Goal: Task Accomplishment & Management: Use online tool/utility

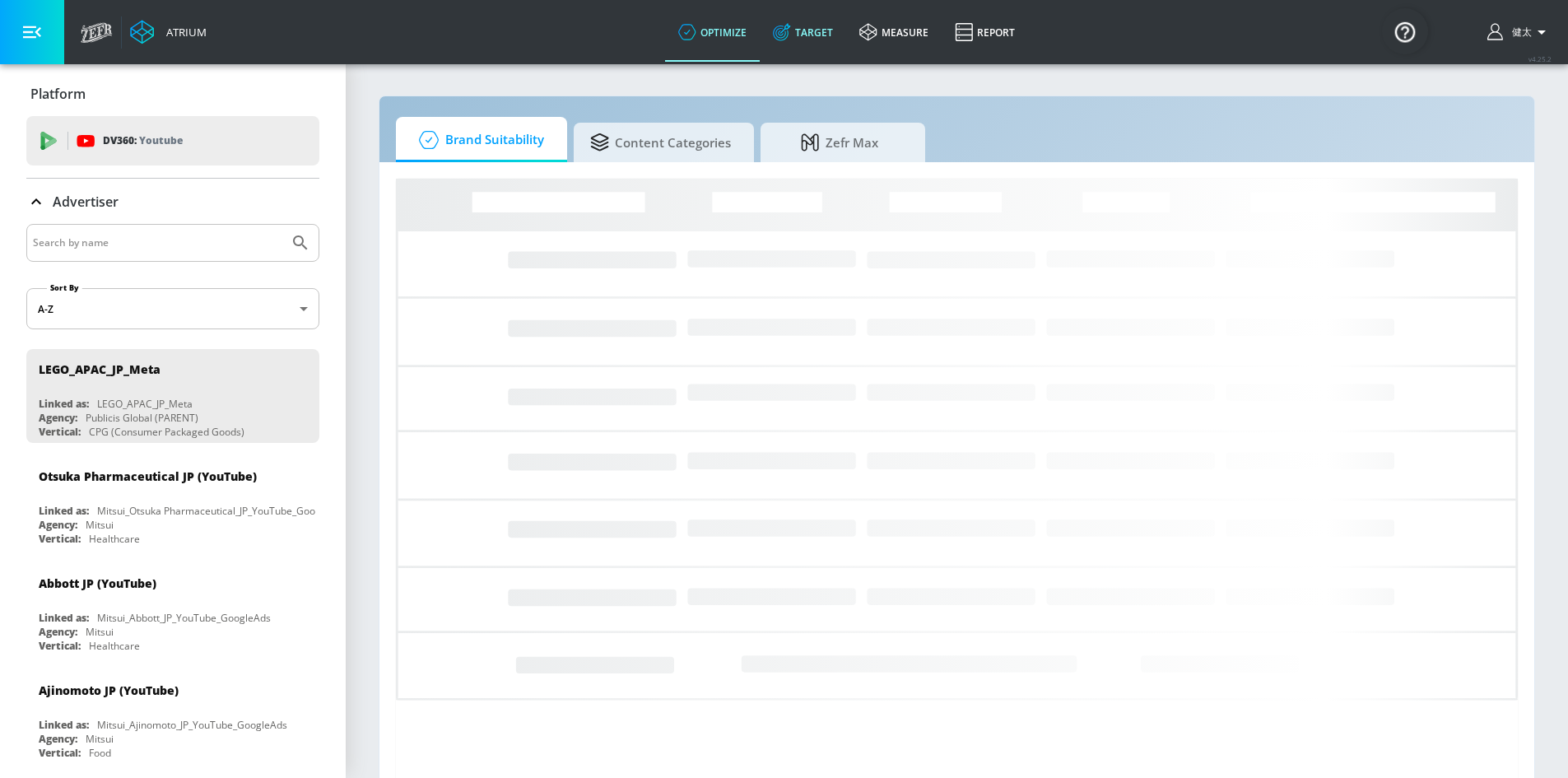
click at [818, 37] on link "Target" at bounding box center [802, 32] width 86 height 59
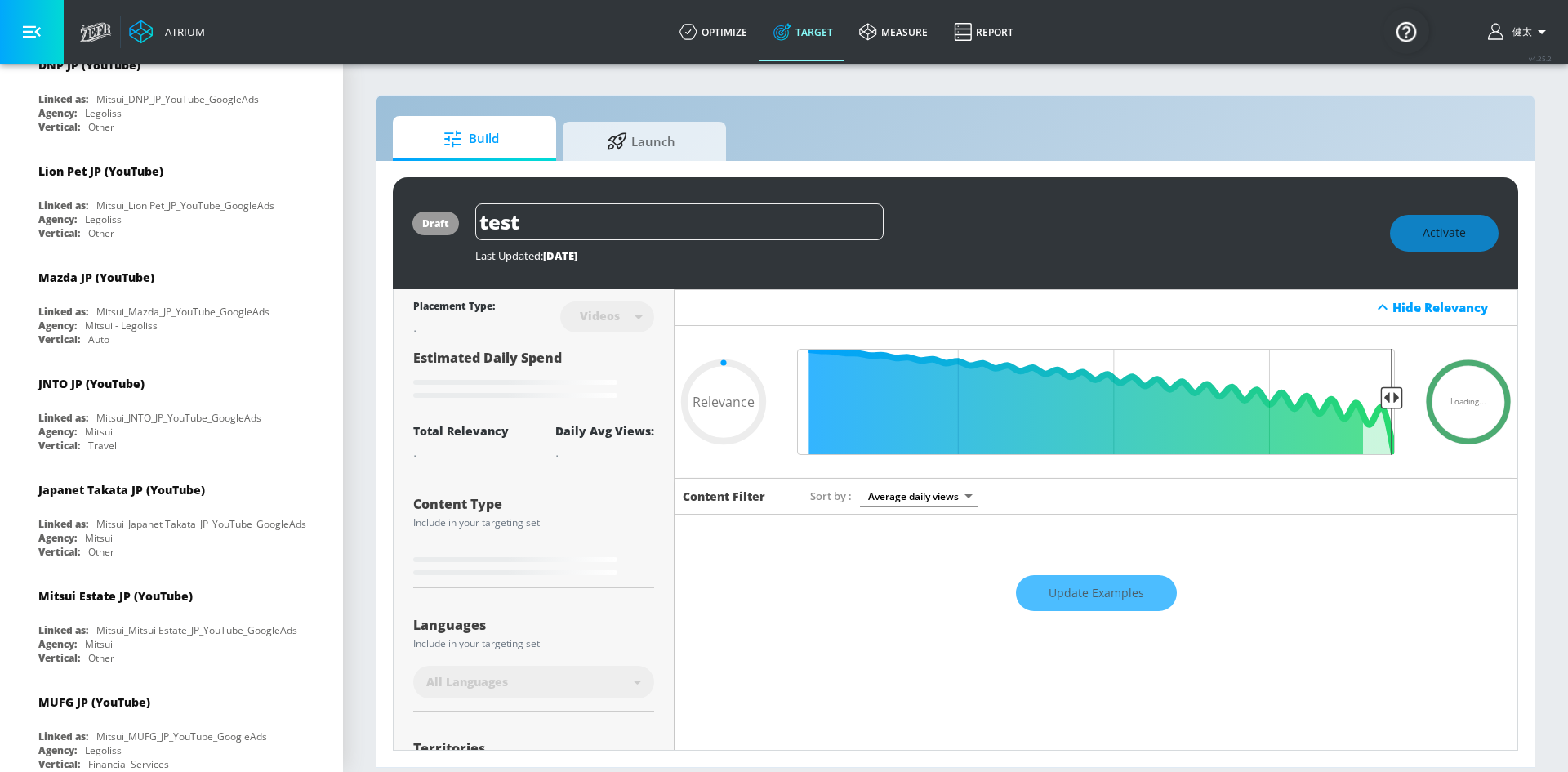
type input "0.68"
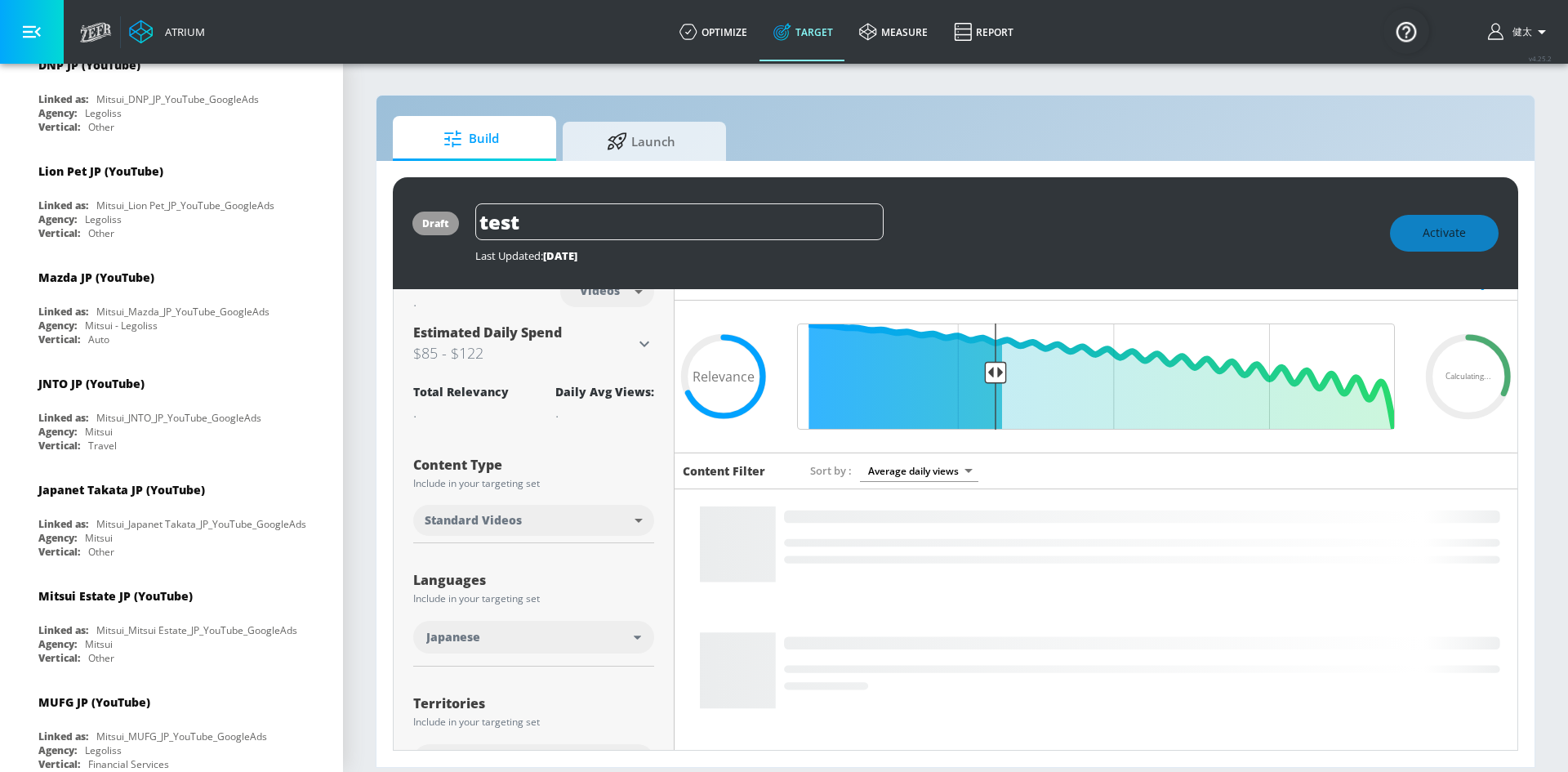
scroll to position [271, 0]
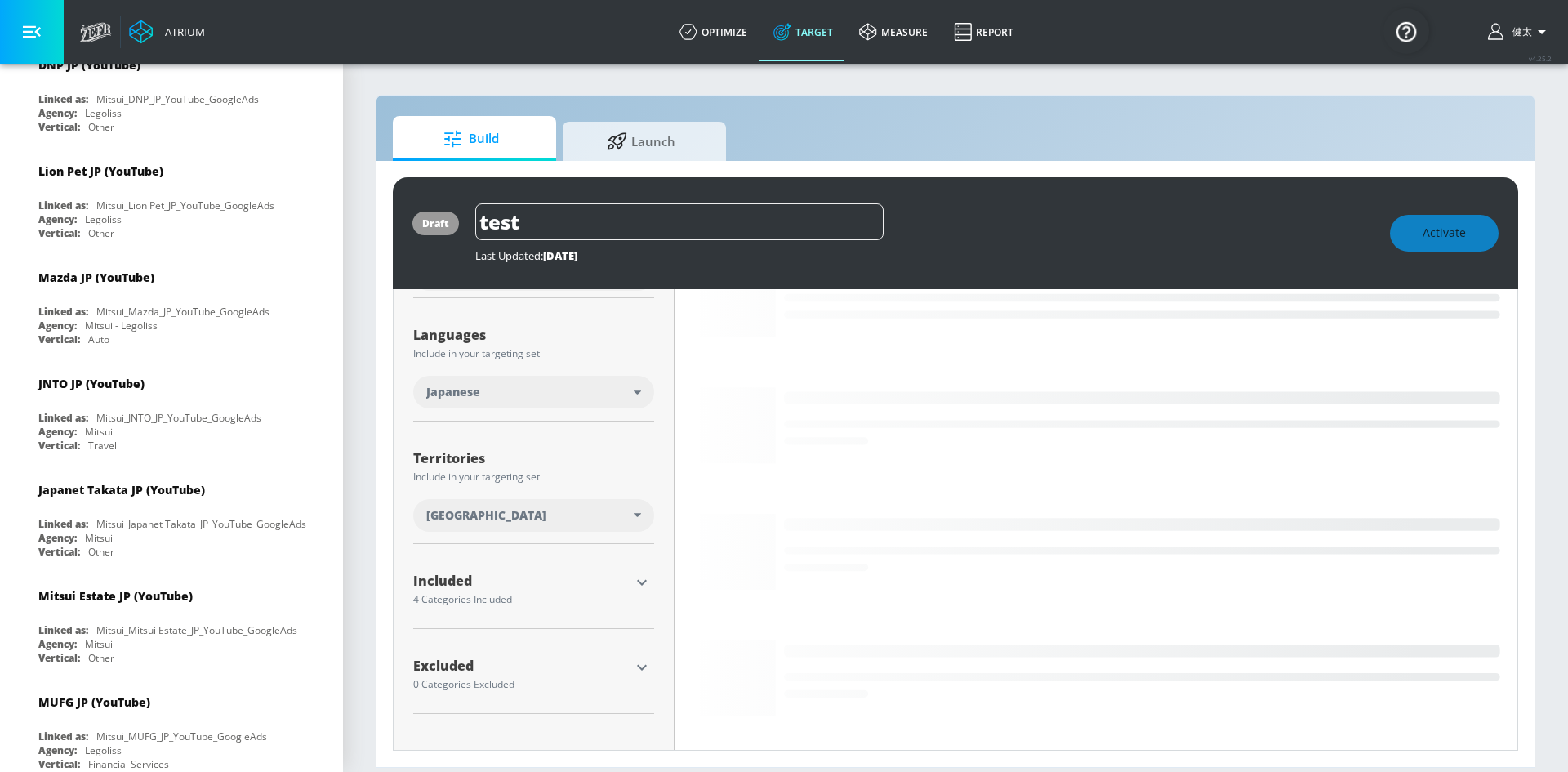
click at [649, 579] on icon "button" at bounding box center [642, 582] width 20 height 20
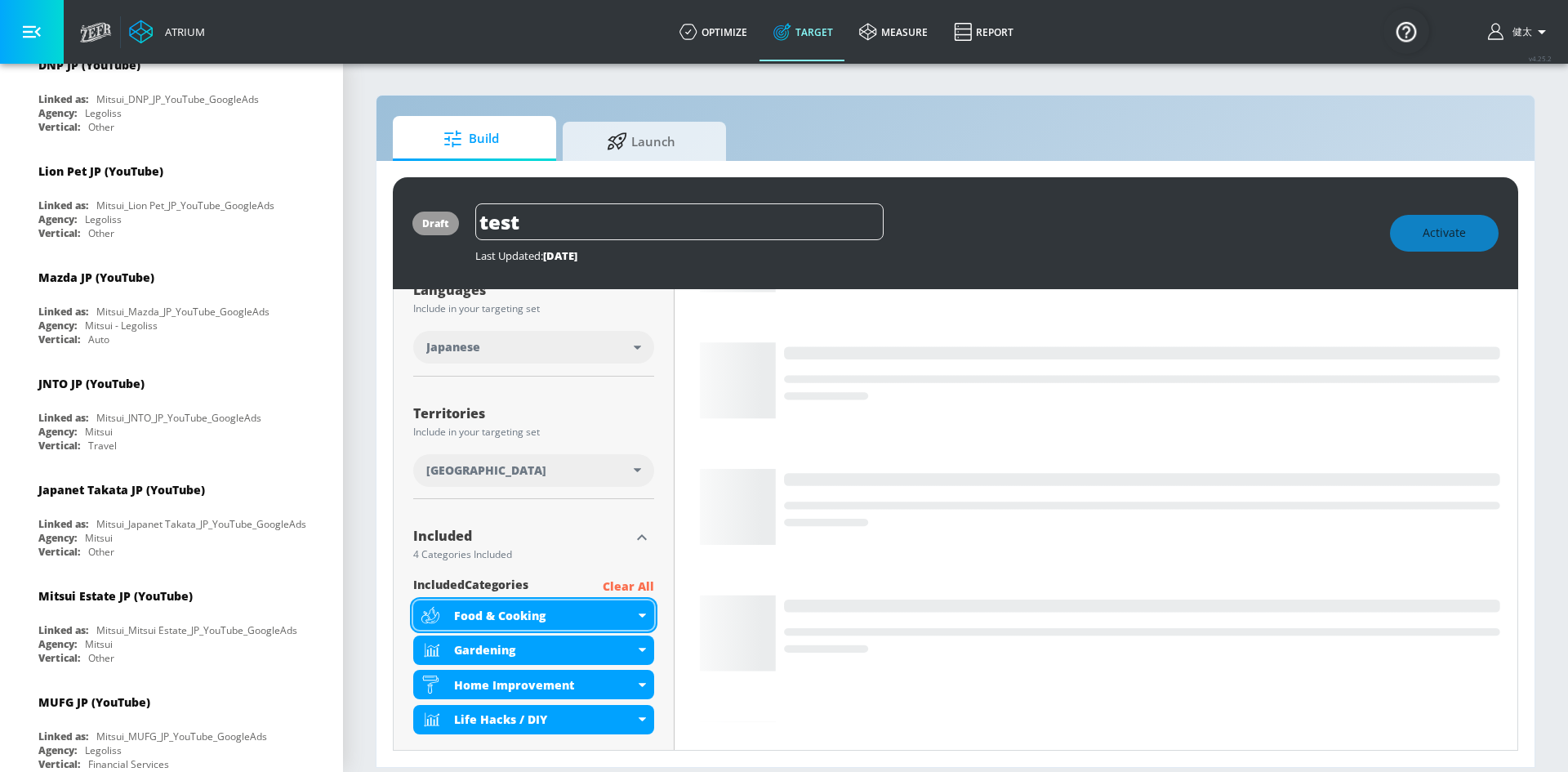
scroll to position [352, 0]
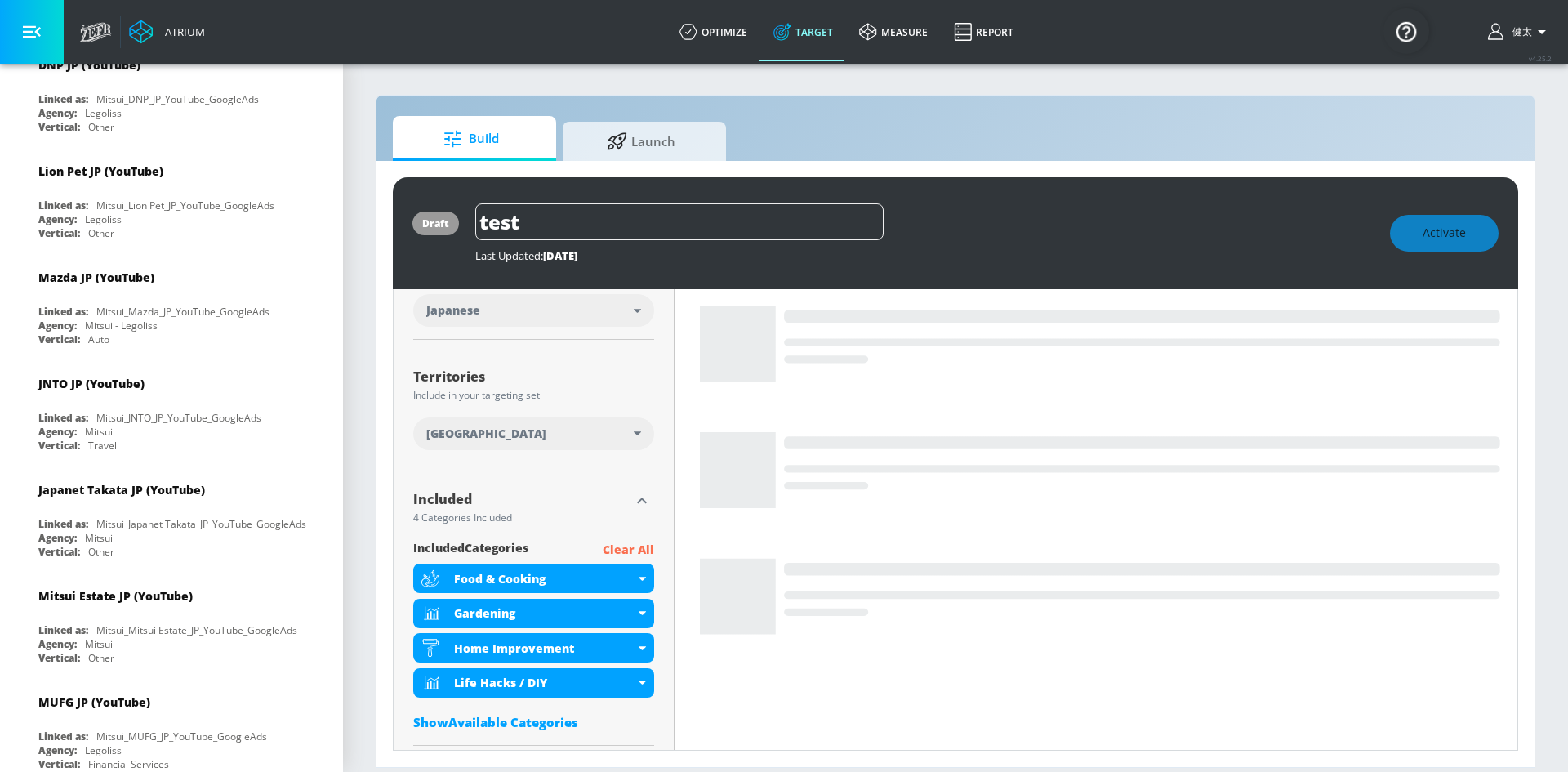
click at [623, 550] on p "Clear All" at bounding box center [628, 550] width 51 height 21
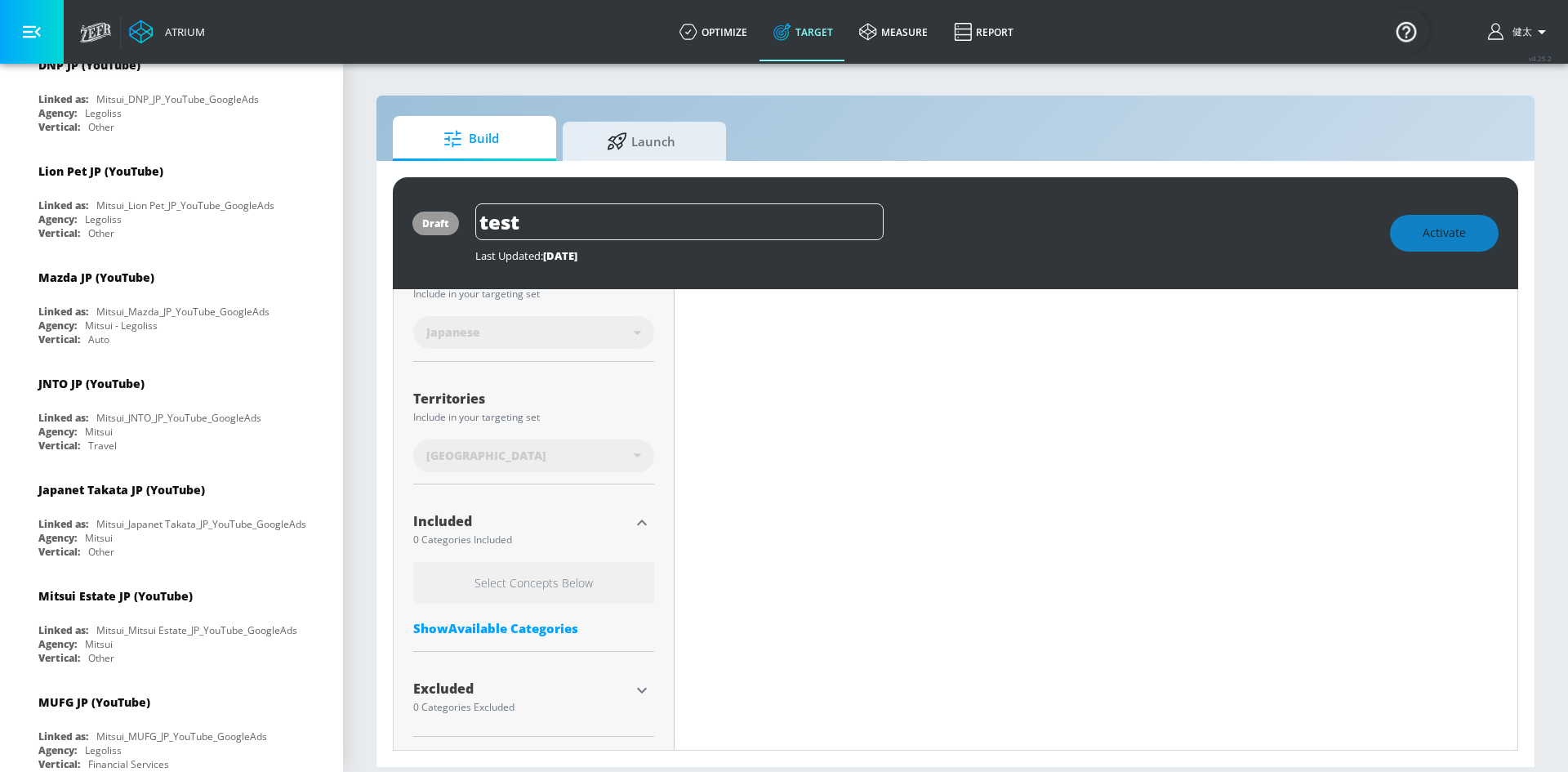
scroll to position [344, 0]
click at [521, 627] on div "Show Available Categories" at bounding box center [533, 628] width 241 height 16
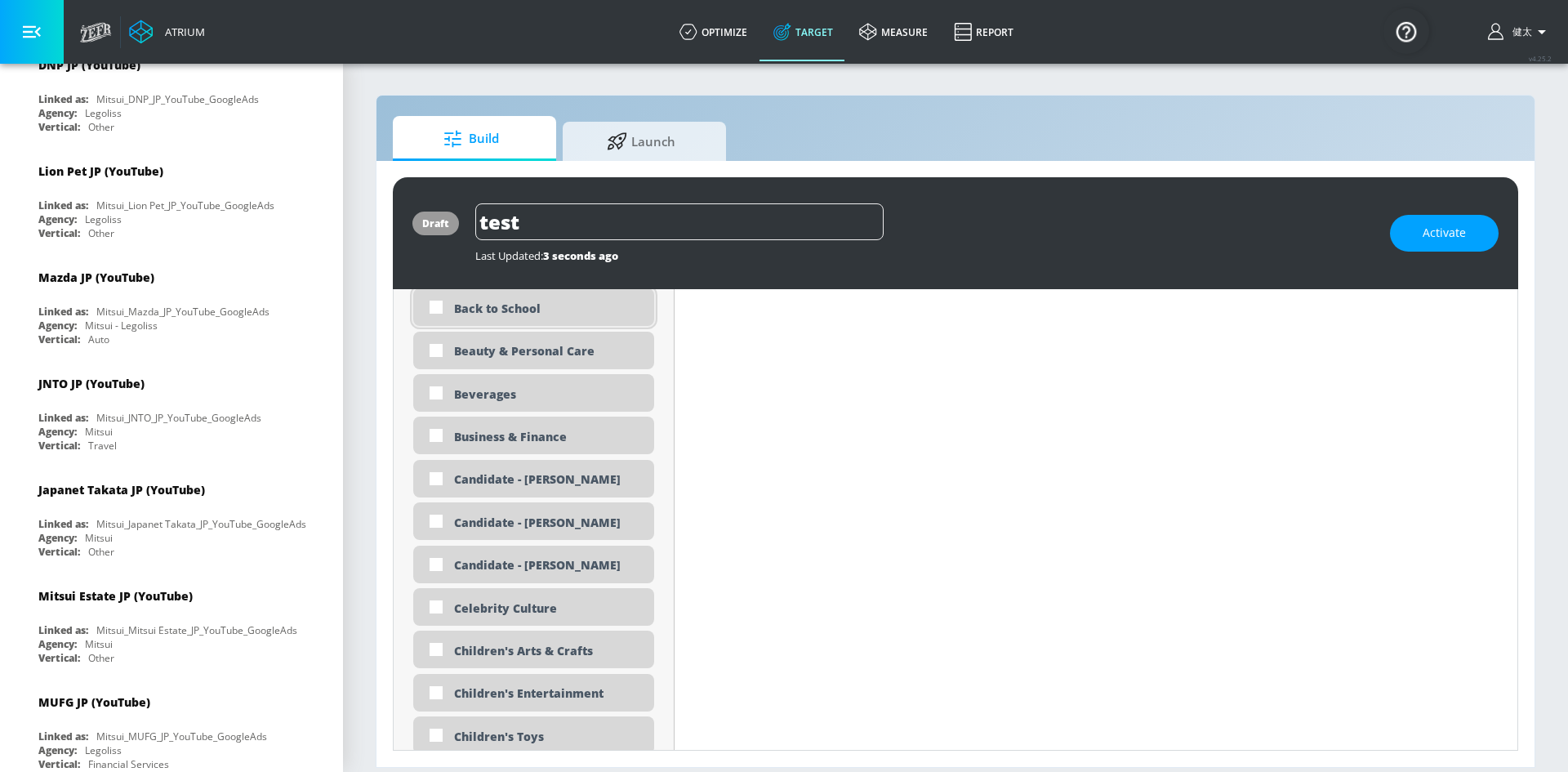
scroll to position [1065, 0]
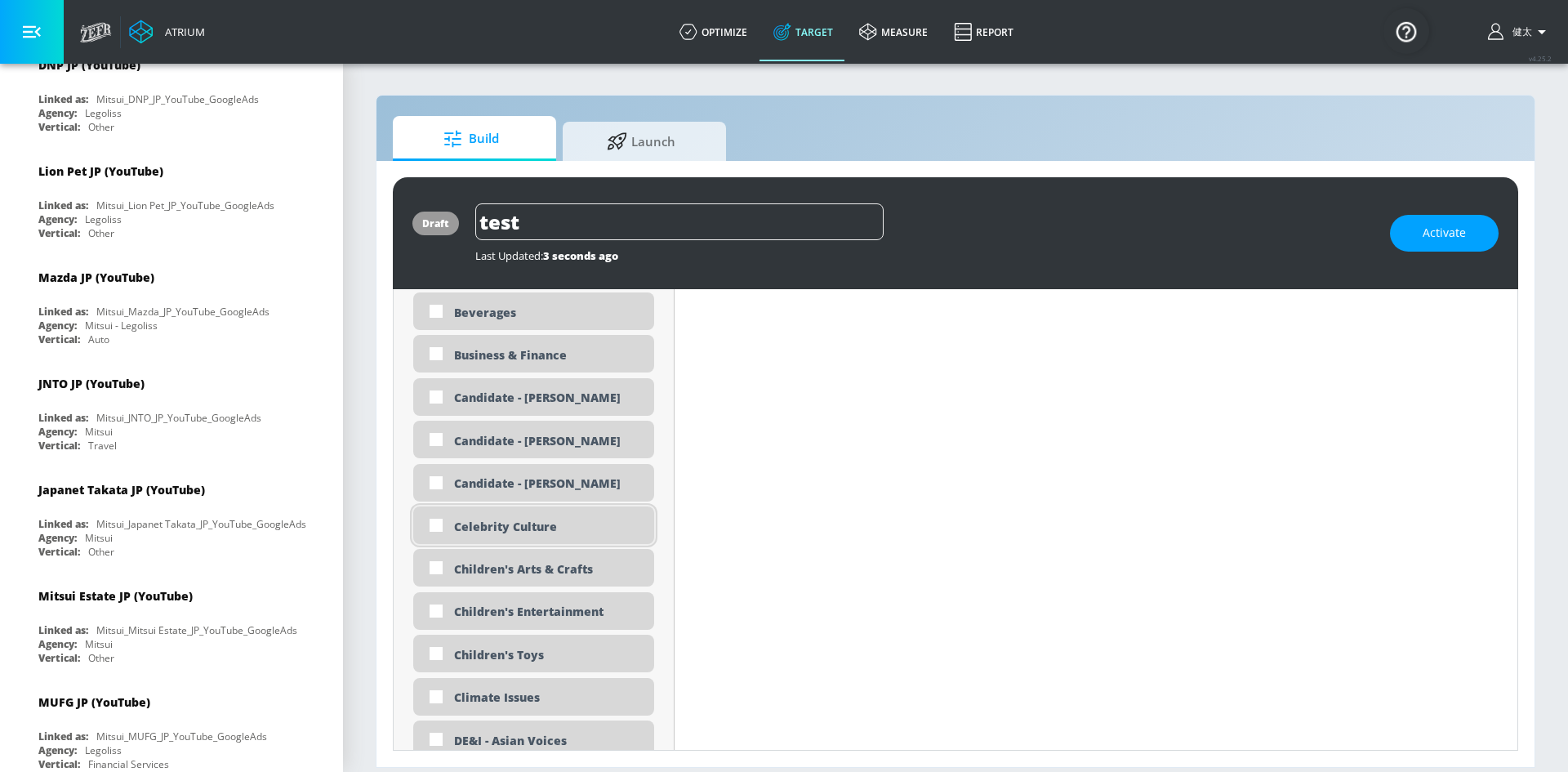
click at [559, 529] on div "Celebrity Culture" at bounding box center [548, 526] width 188 height 15
checkbox input "true"
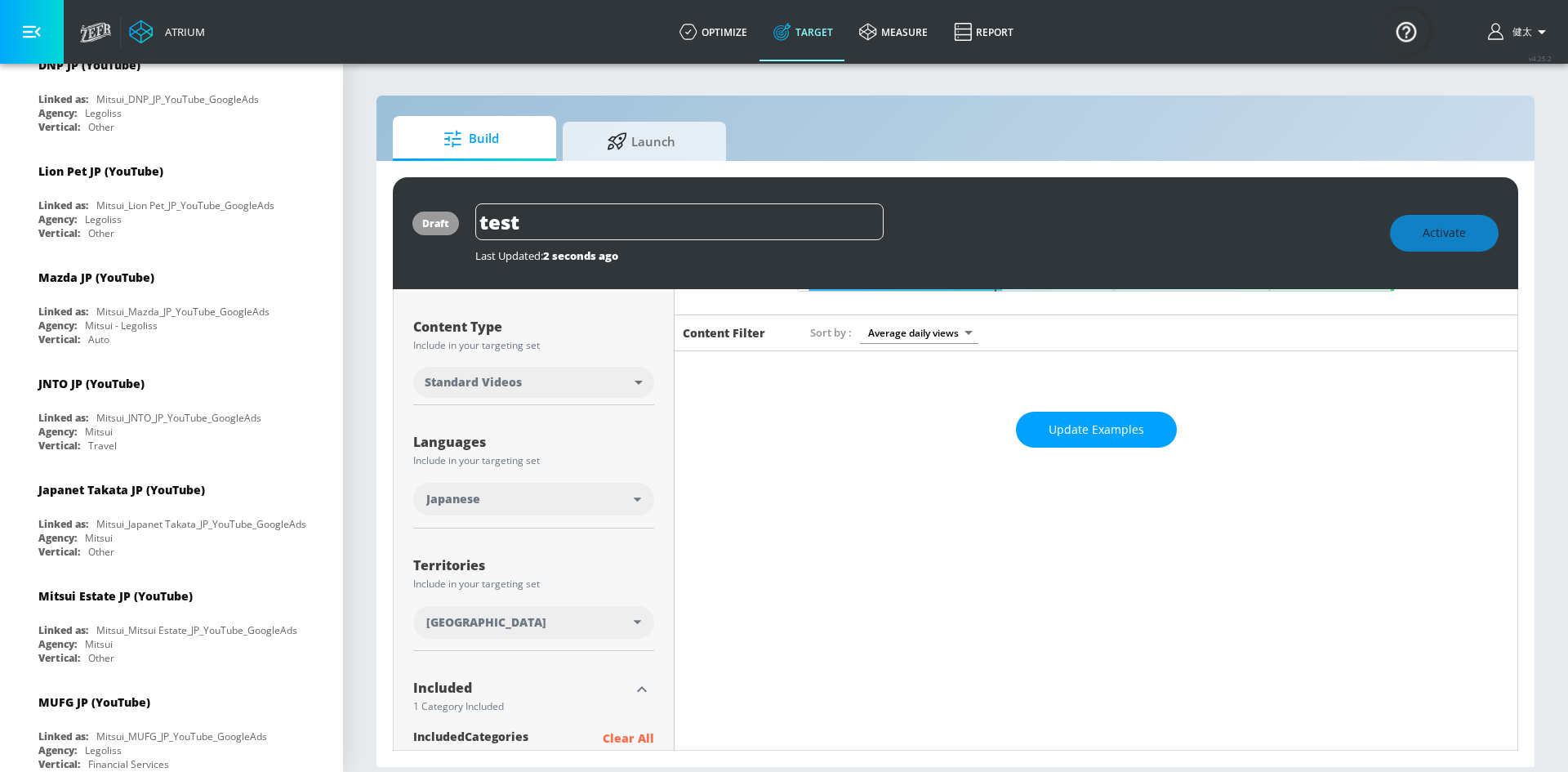
scroll to position [0, 0]
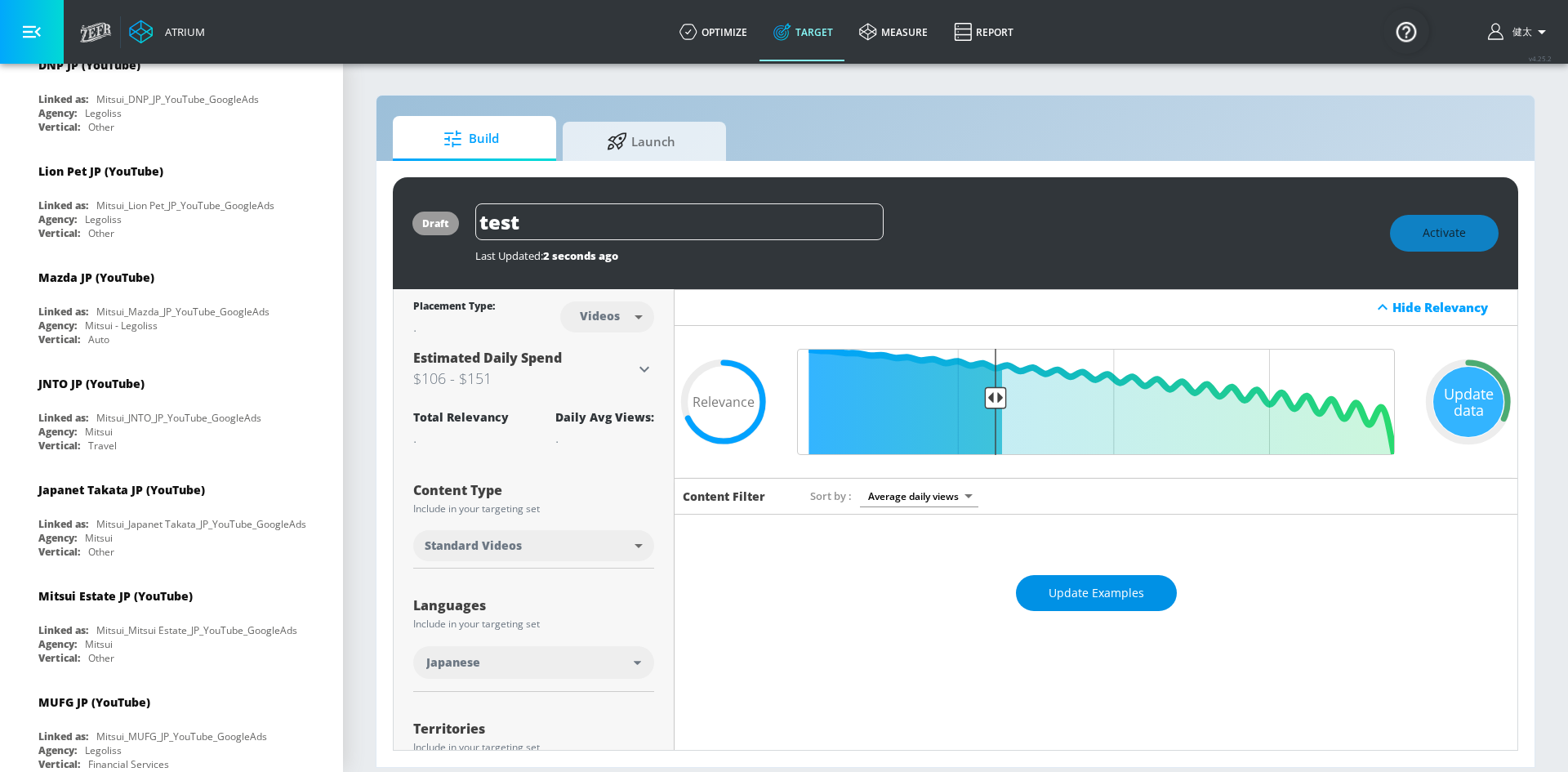
click at [1130, 589] on span "Update Examples" at bounding box center [1097, 593] width 95 height 21
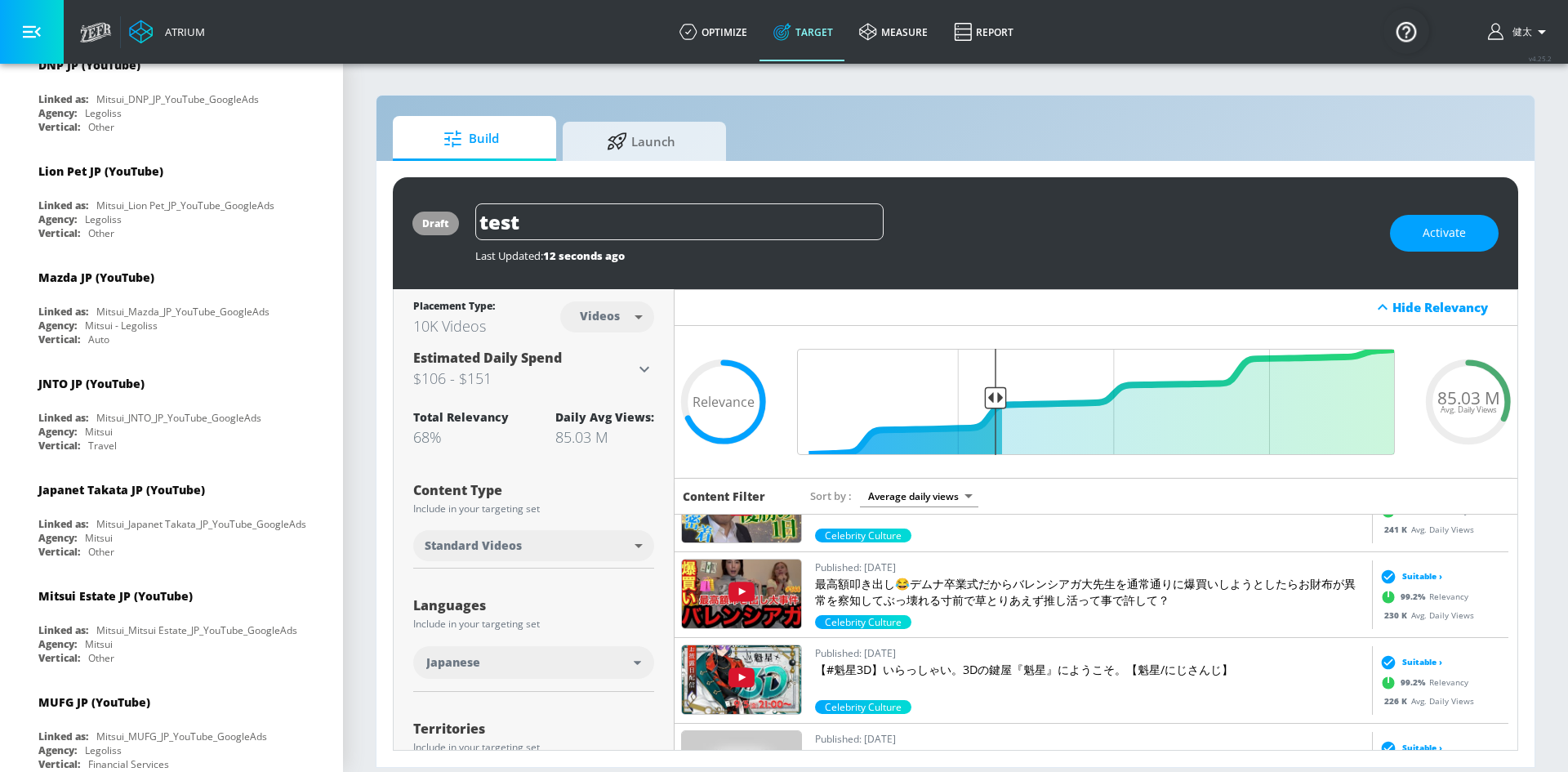
scroll to position [2205, 0]
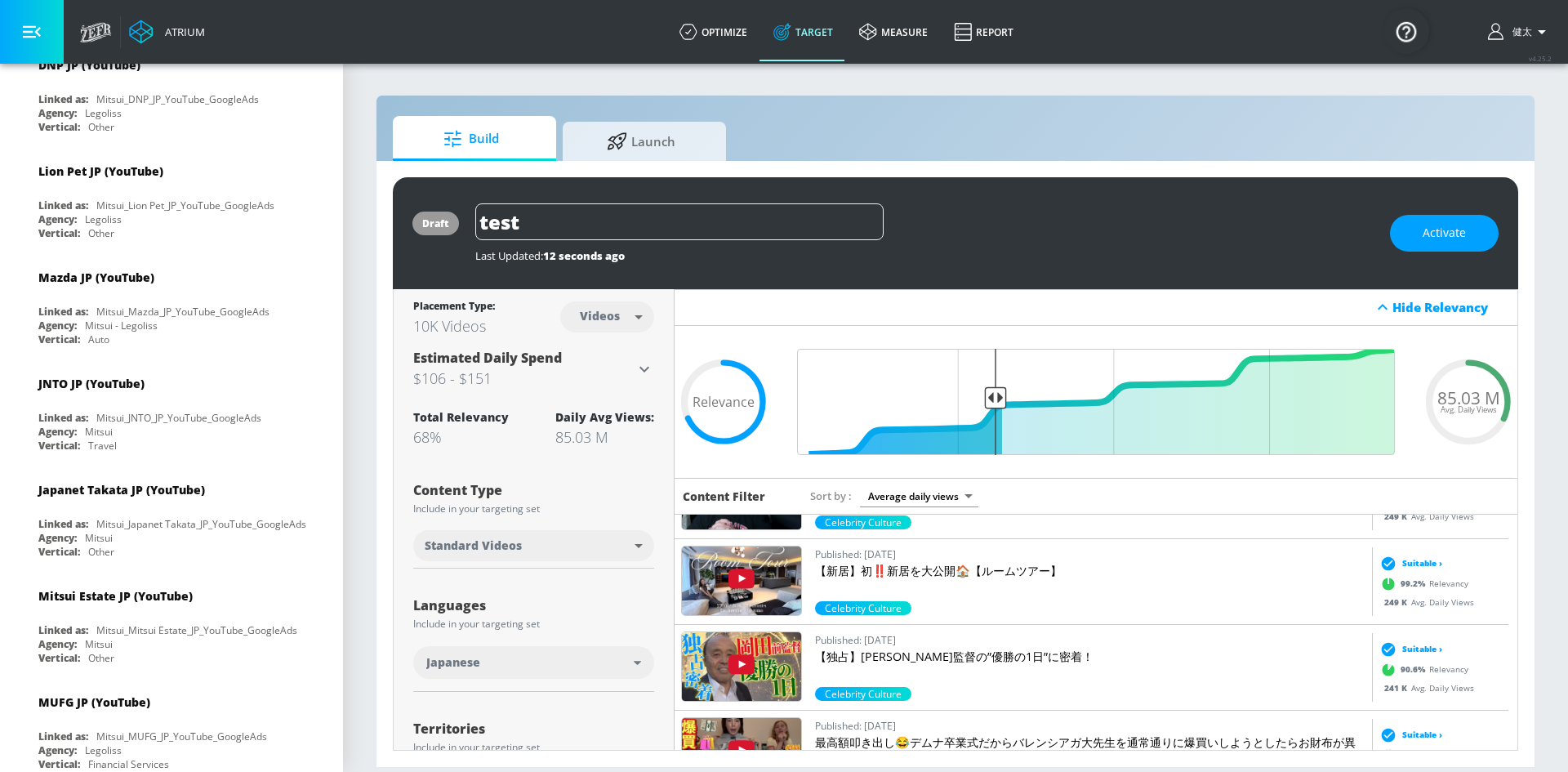
click at [788, 580] on img at bounding box center [741, 580] width 120 height 68
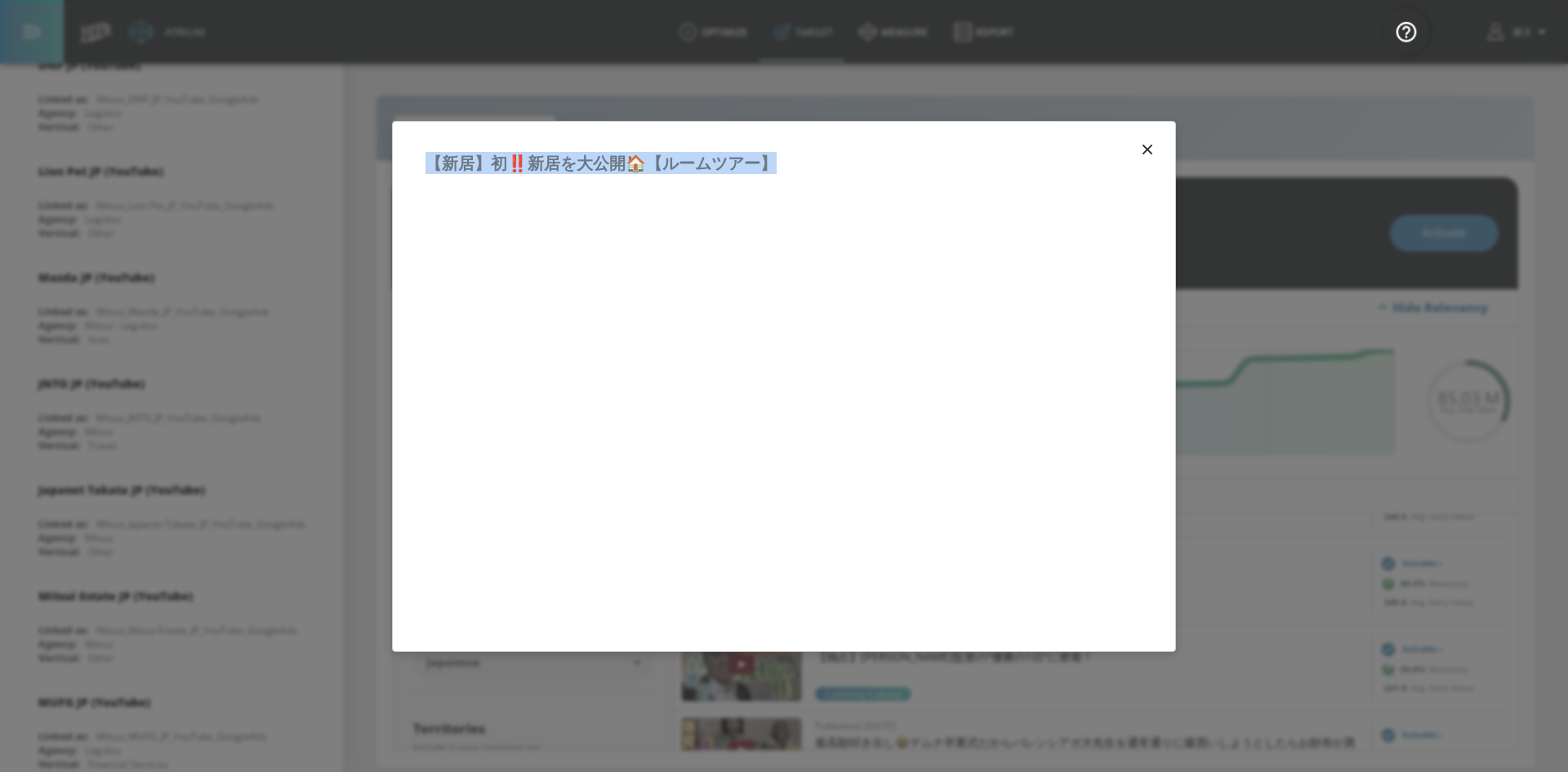
drag, startPoint x: 776, startPoint y: 160, endPoint x: 431, endPoint y: 166, distance: 345.1
click at [431, 166] on h5 "【新居】初‼️新居を大公開🏠【ルームツアー】" at bounding box center [601, 163] width 351 height 17
copy h5 "【新居】初‼️新居を大公開🏠【ルームツアー】"
click at [1139, 148] on icon "button" at bounding box center [1148, 149] width 18 height 18
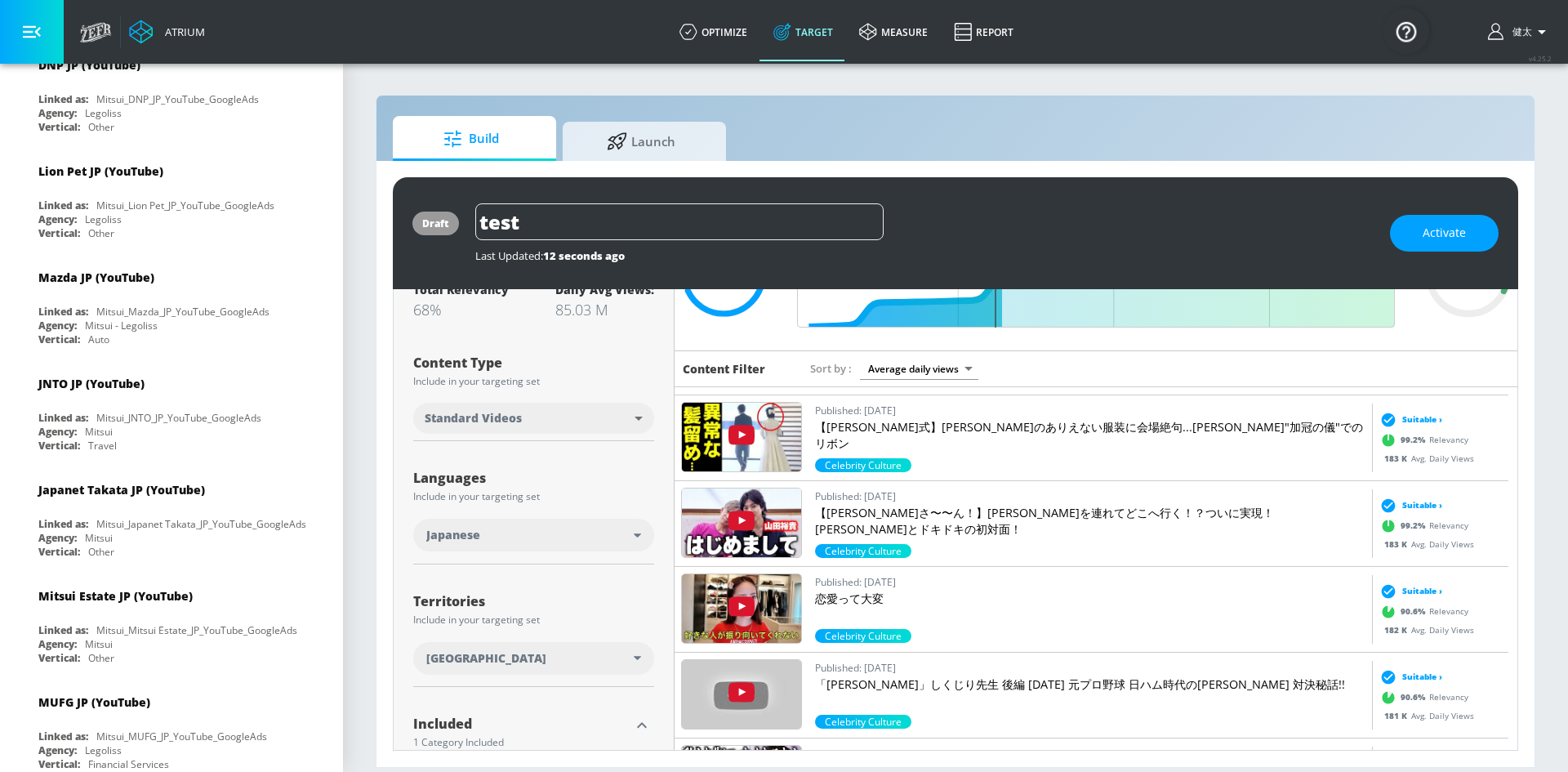
scroll to position [0, 0]
